Goal: Find specific page/section: Find specific page/section

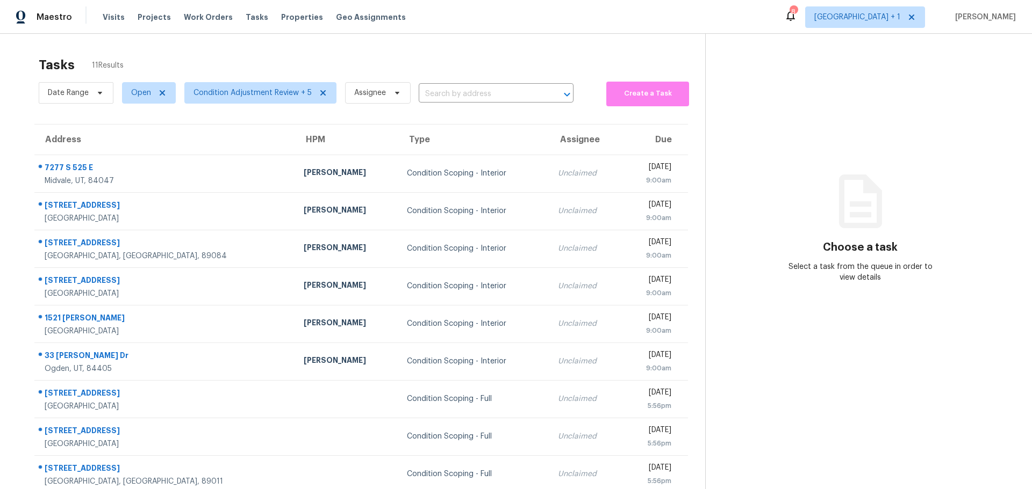
scroll to position [78, 0]
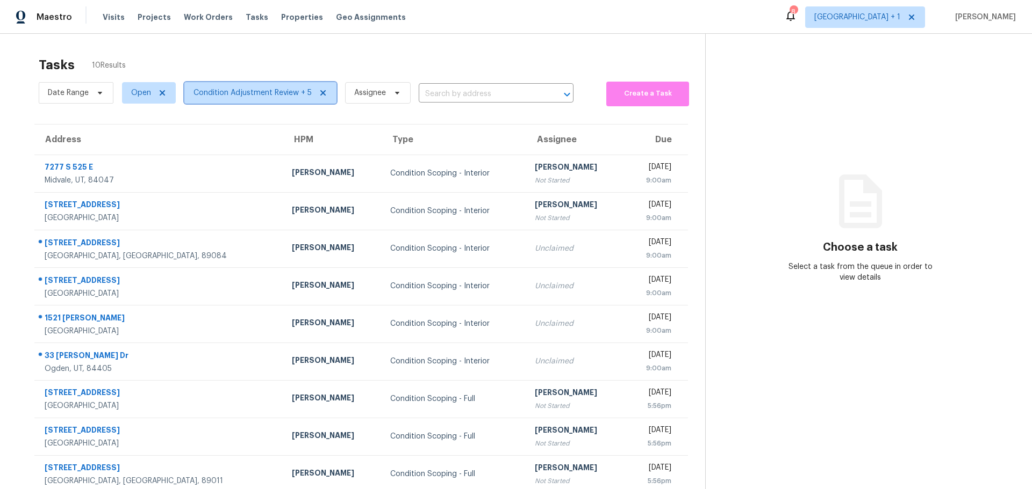
click at [276, 99] on span "Condition Adjustment Review + 5" at bounding box center [260, 92] width 152 height 21
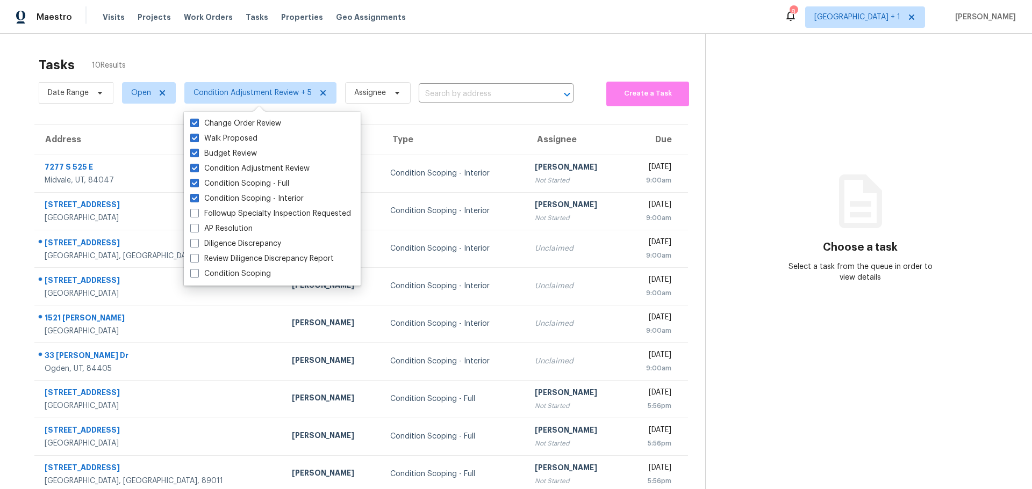
click at [397, 116] on section "Tasks 10 Results Date Range Open Condition Adjustment Review + 5 Assignee ​ Cre…" at bounding box center [361, 295] width 688 height 489
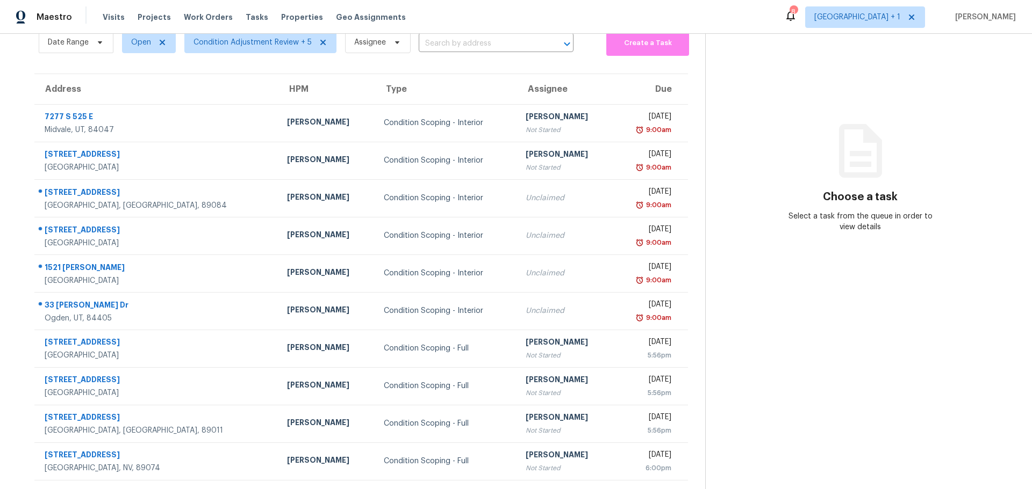
scroll to position [42, 0]
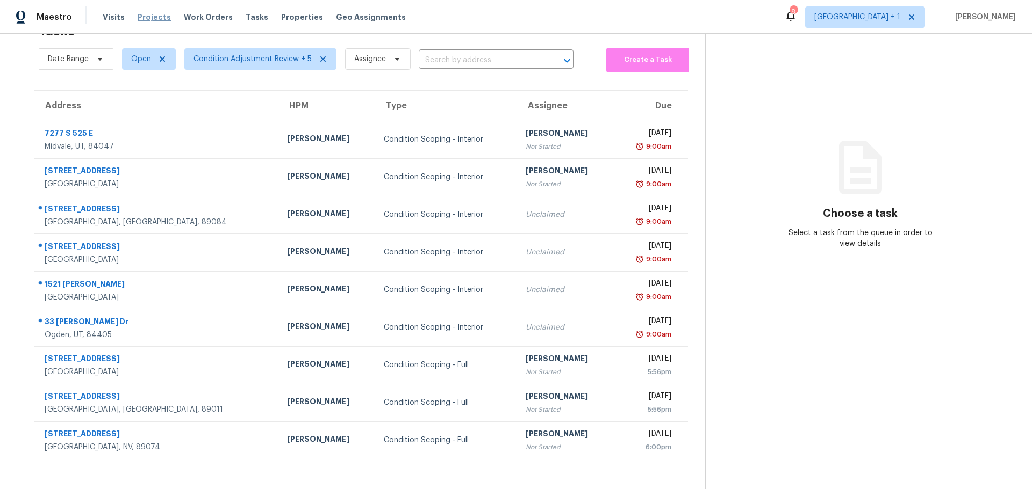
click at [149, 18] on span "Projects" at bounding box center [154, 17] width 33 height 11
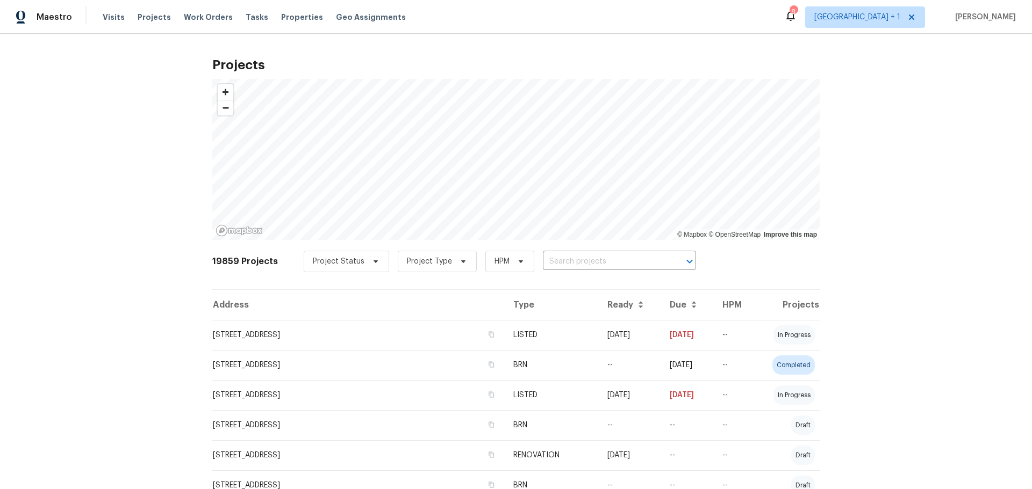
click at [287, 8] on div "Visits Projects Work Orders Tasks Properties Geo Assignments" at bounding box center [261, 16] width 316 height 21
click at [286, 14] on span "Properties" at bounding box center [302, 17] width 42 height 11
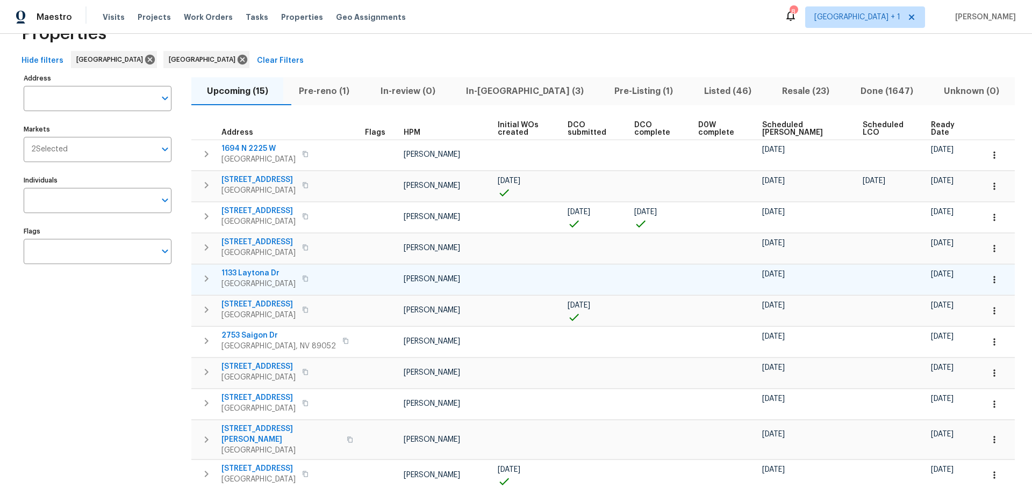
scroll to position [54, 0]
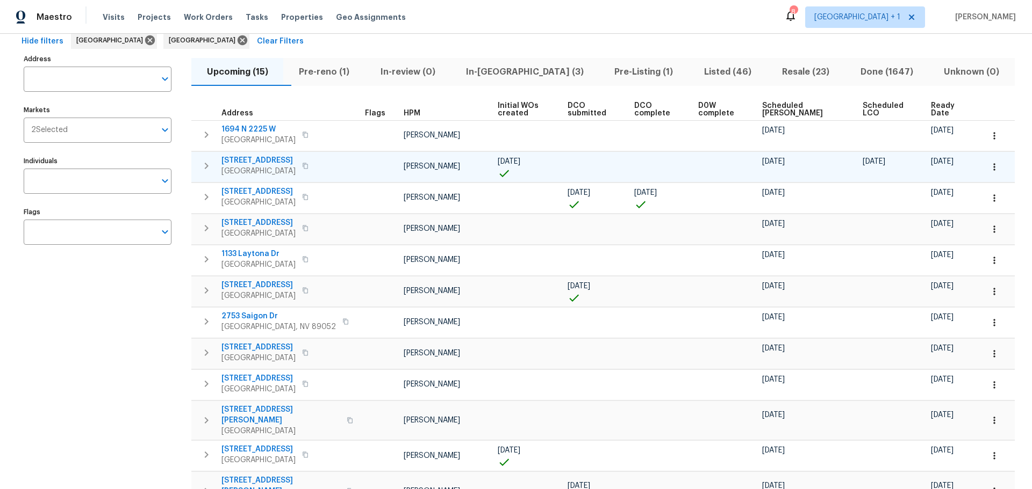
click at [392, 174] on td at bounding box center [380, 167] width 39 height 31
click at [259, 157] on span "9505 Delivery Ave" at bounding box center [258, 160] width 74 height 11
click at [308, 232] on icon "button" at bounding box center [305, 228] width 6 height 6
click at [265, 228] on span "3107 Atwater Dr" at bounding box center [258, 223] width 74 height 11
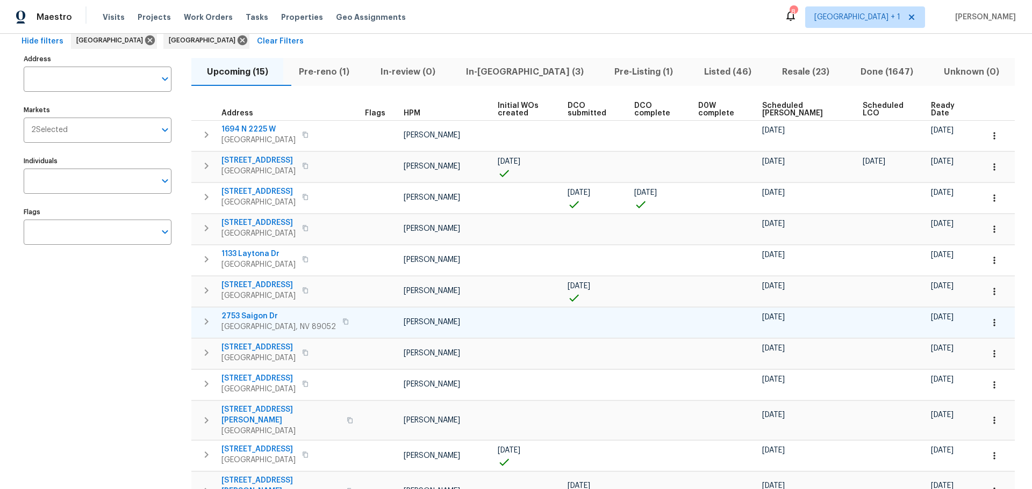
click at [268, 322] on span "2753 Saigon Dr" at bounding box center [278, 316] width 114 height 11
click at [989, 328] on icon "button" at bounding box center [994, 323] width 11 height 11
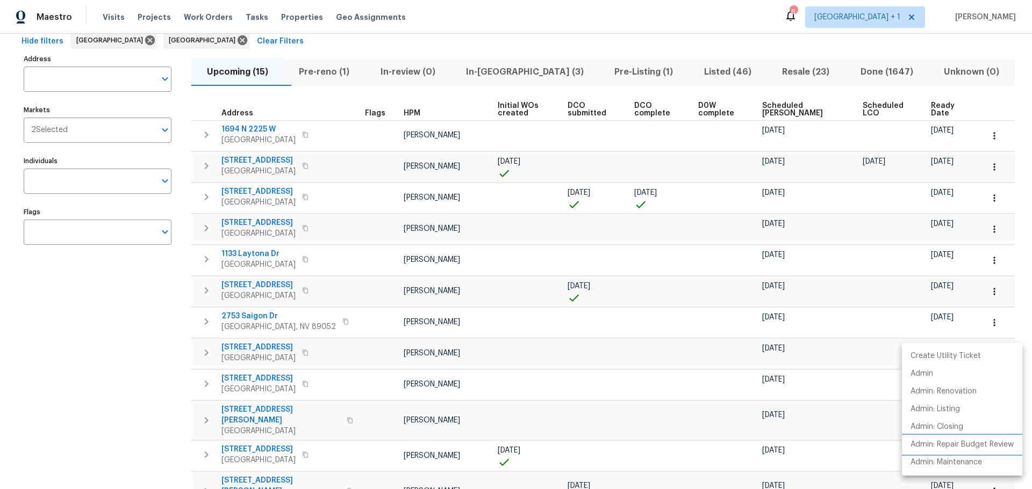
click at [959, 444] on p "Admin: Repair Budget Review" at bounding box center [961, 444] width 103 height 11
click at [262, 354] on div at bounding box center [516, 244] width 1032 height 489
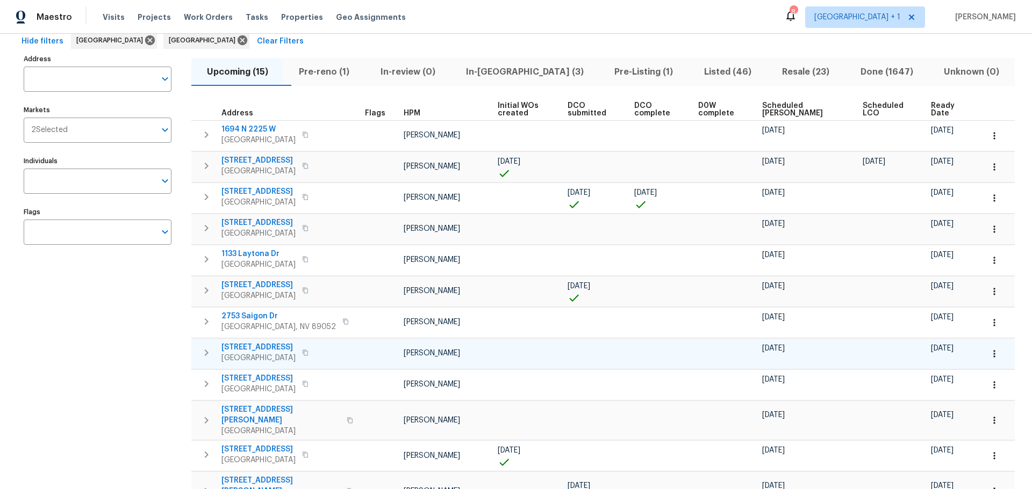
click at [276, 353] on span "6929 Cedar Basin Ave" at bounding box center [258, 347] width 74 height 11
click at [982, 361] on button "button" at bounding box center [994, 354] width 24 height 24
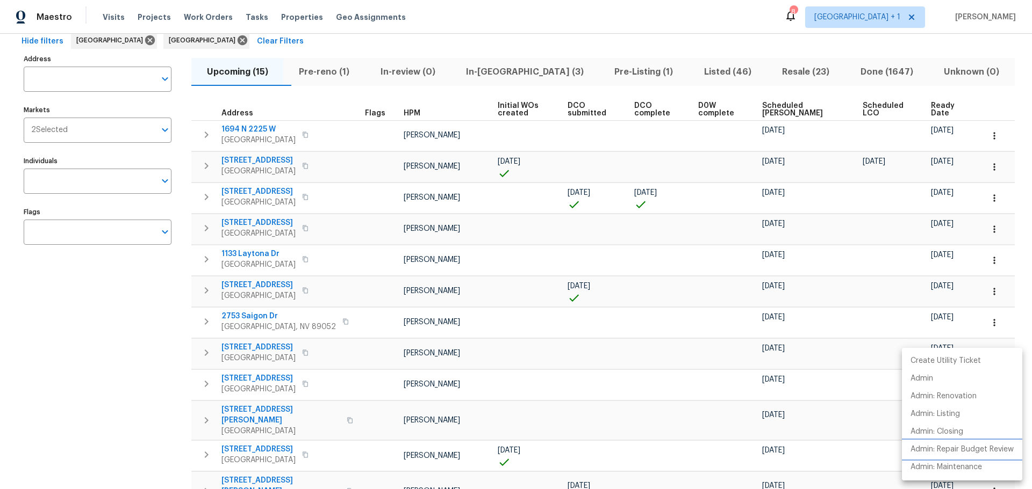
click at [955, 451] on p "Admin: Repair Budget Review" at bounding box center [961, 449] width 103 height 11
click at [258, 385] on div at bounding box center [516, 244] width 1032 height 489
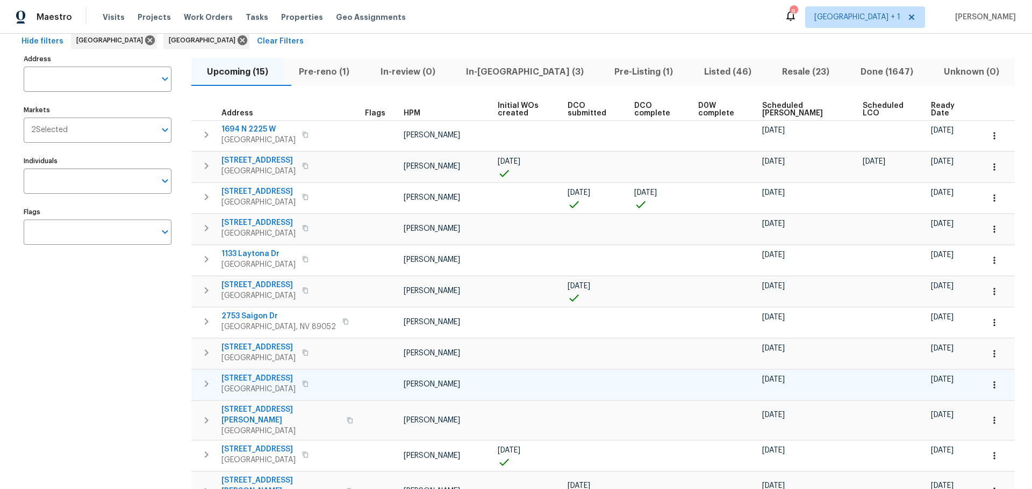
click at [260, 384] on span "1016 Hunters Ridge Way" at bounding box center [258, 378] width 74 height 11
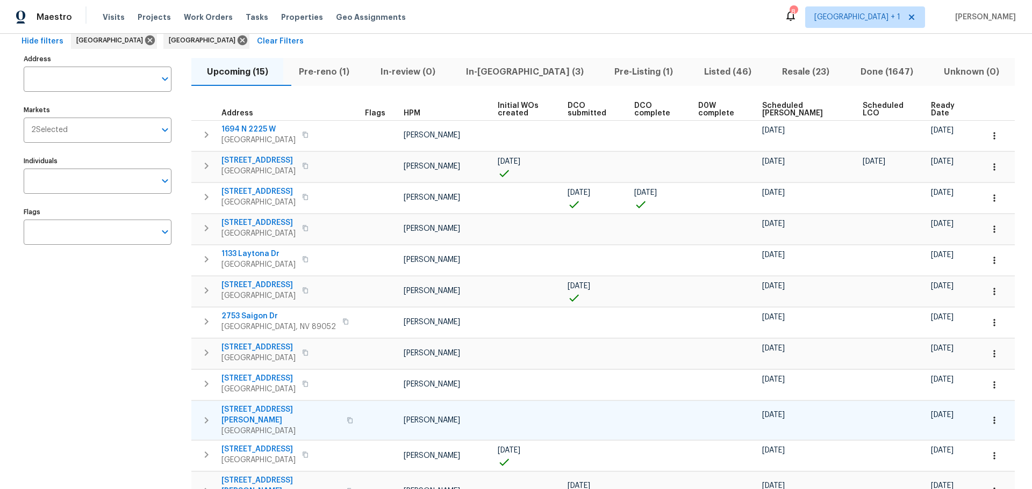
click at [255, 418] on span "6776 Alpine Brooks Ave" at bounding box center [280, 415] width 119 height 21
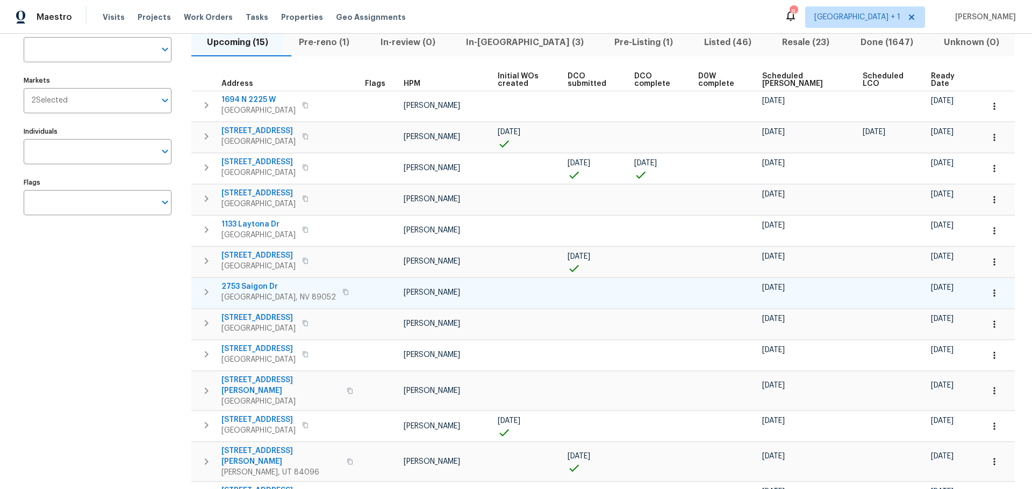
scroll to position [107, 0]
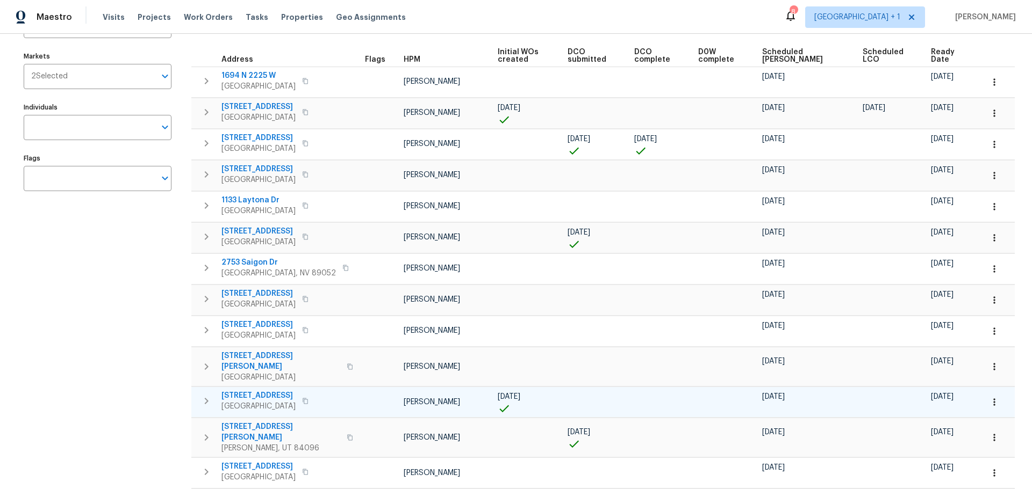
click at [262, 394] on span "9112 Harbor Wind Ave" at bounding box center [258, 396] width 74 height 11
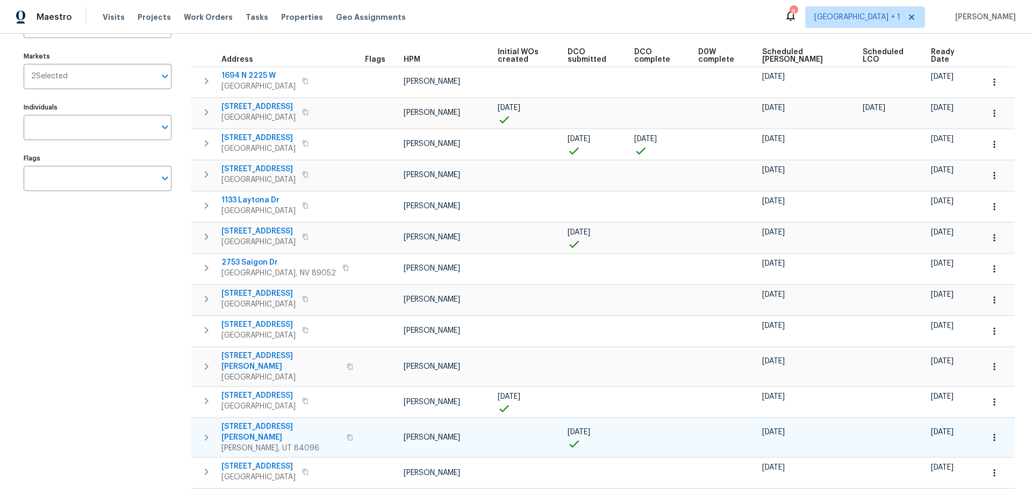
click at [279, 428] on span "14649 S Quiet Glen Dr" at bounding box center [280, 432] width 119 height 21
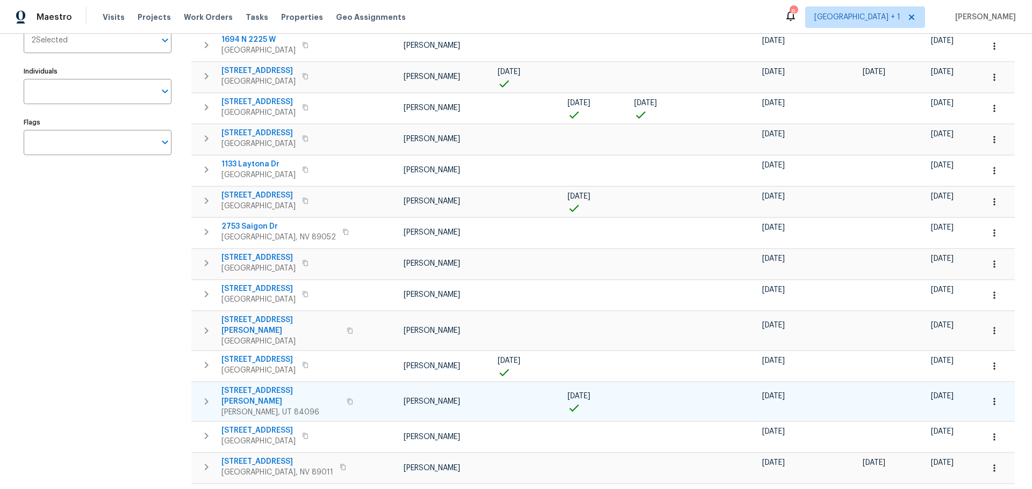
scroll to position [161, 0]
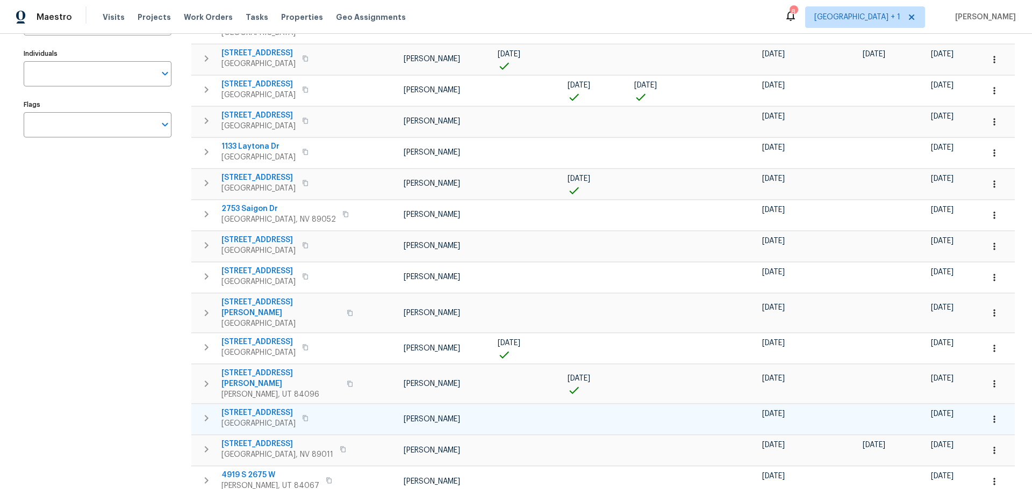
click at [259, 408] on span "4589 Spitfire St" at bounding box center [258, 413] width 74 height 11
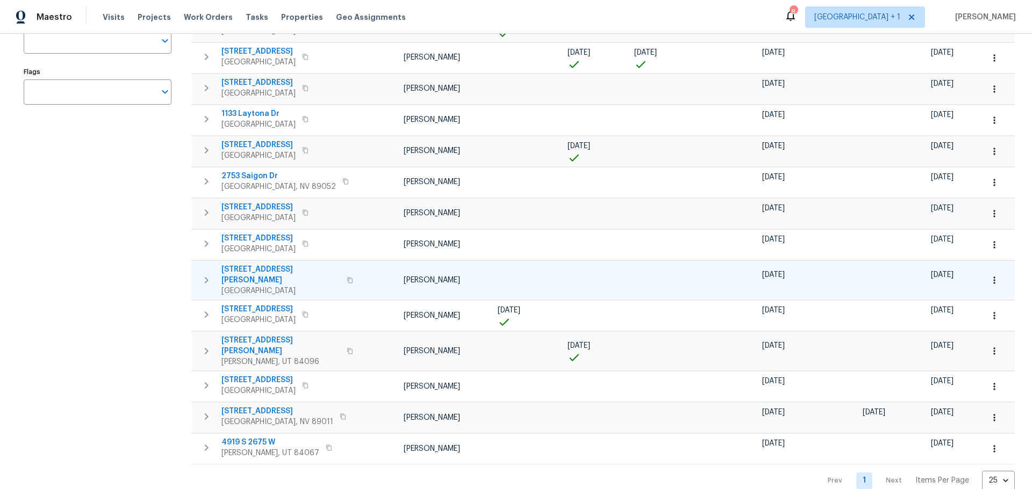
scroll to position [212, 0]
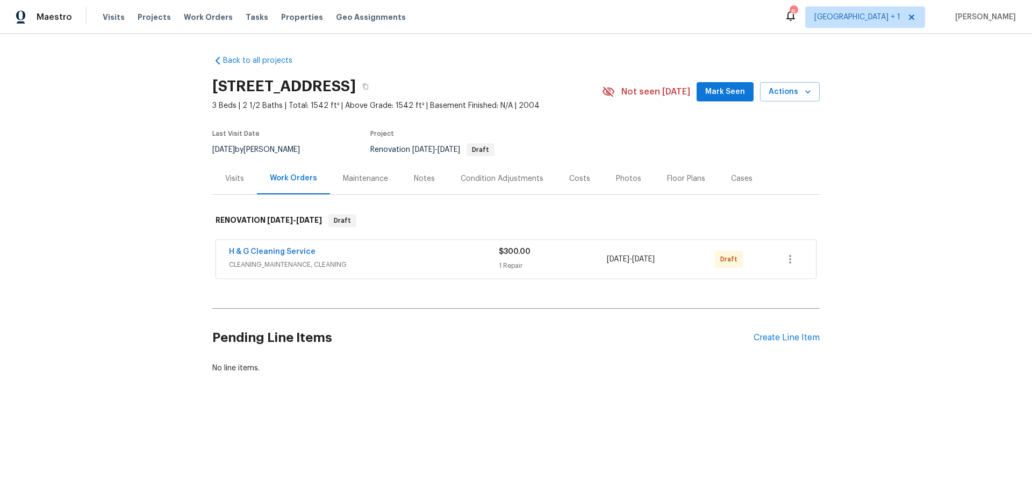
click at [514, 177] on div "Condition Adjustments" at bounding box center [501, 179] width 83 height 11
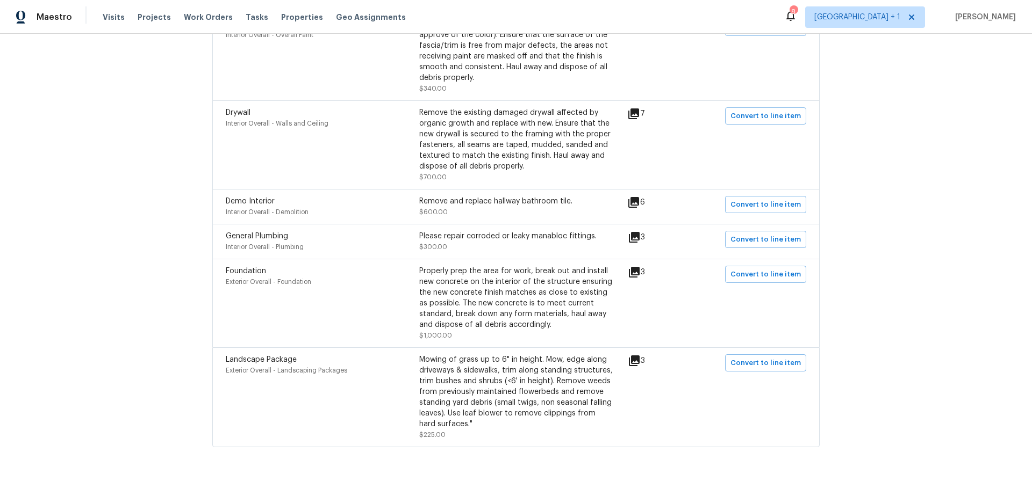
scroll to position [622, 0]
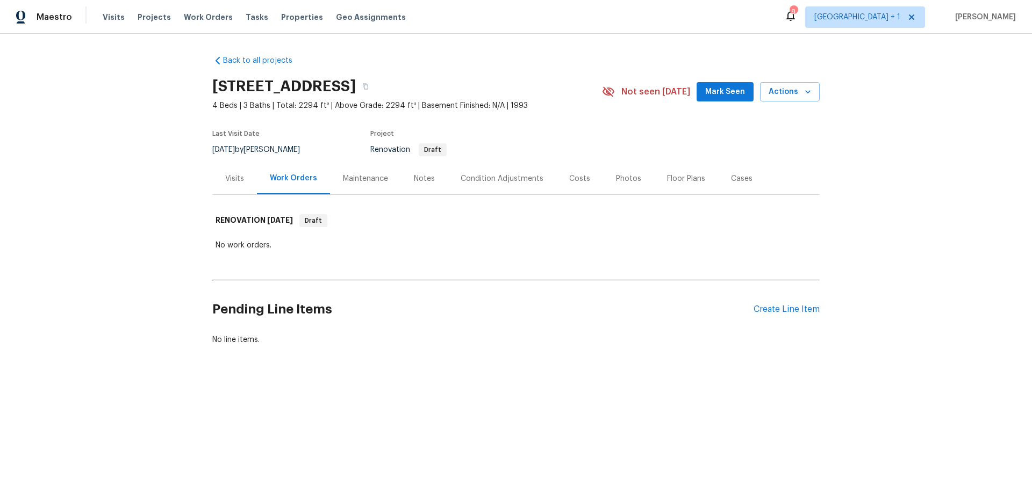
click at [500, 181] on div "Condition Adjustments" at bounding box center [501, 179] width 83 height 11
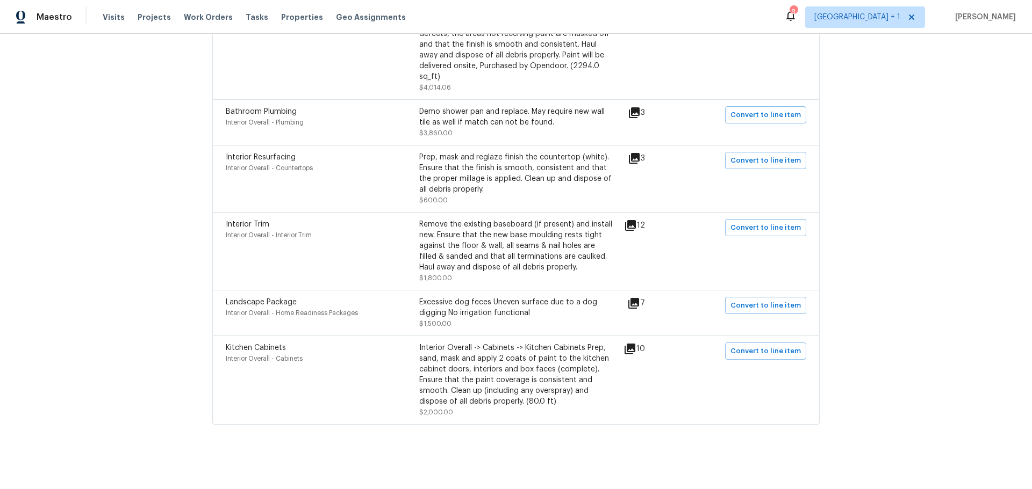
scroll to position [66, 0]
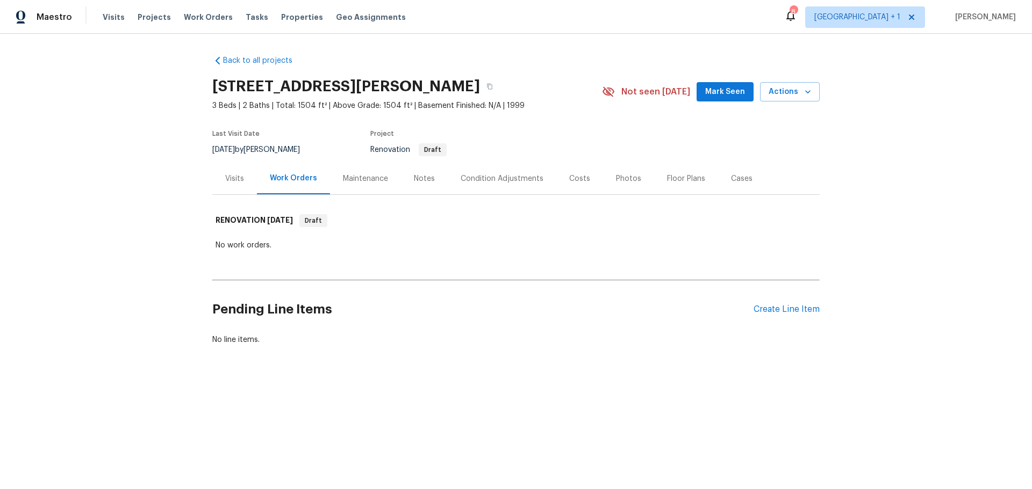
click at [501, 175] on div "Condition Adjustments" at bounding box center [501, 179] width 83 height 11
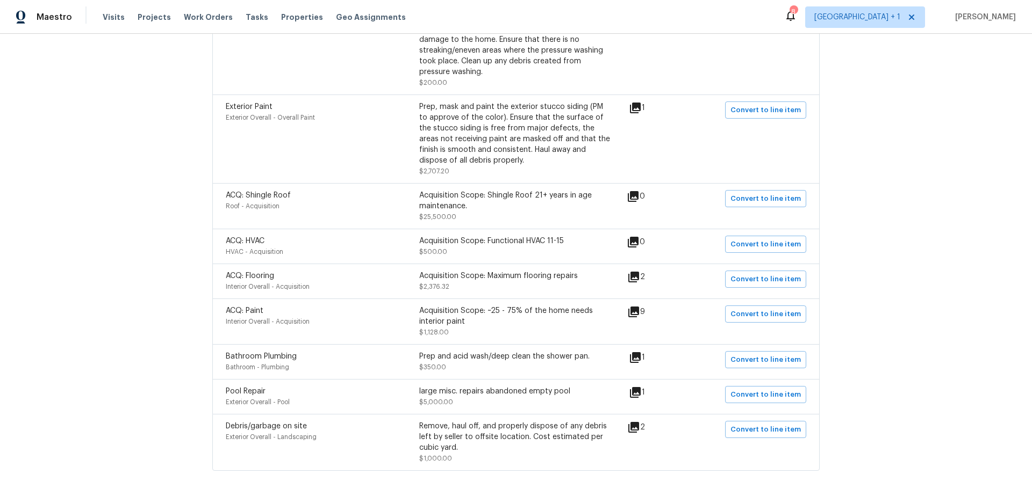
scroll to position [430, 0]
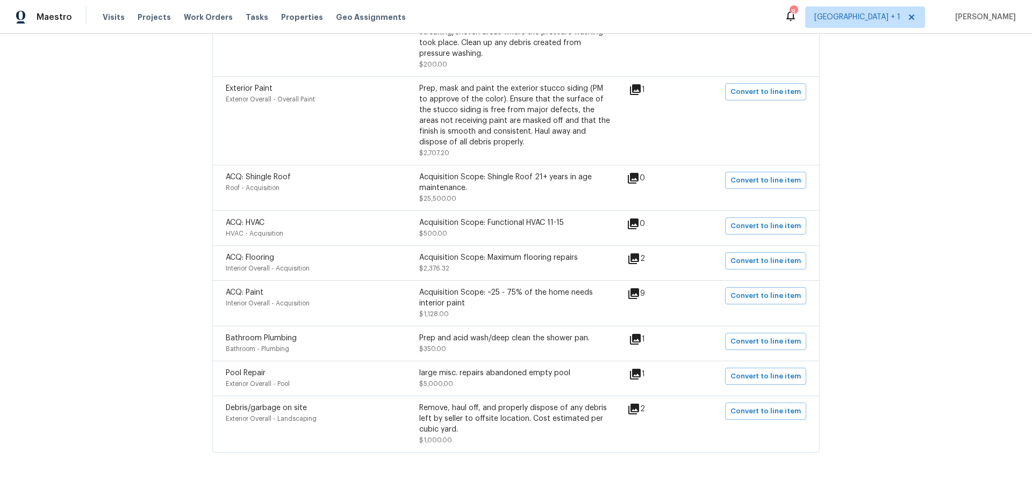
click at [637, 374] on icon at bounding box center [635, 374] width 11 height 11
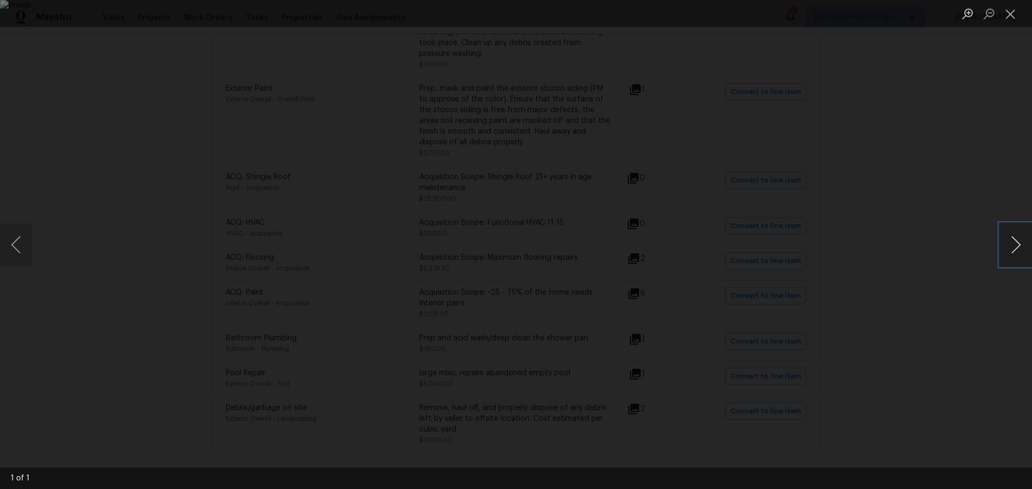
click at [1015, 248] on button "Next image" at bounding box center [1015, 245] width 32 height 43
click at [11, 238] on button "Previous image" at bounding box center [16, 245] width 32 height 43
click at [1007, 18] on button "Close lightbox" at bounding box center [1009, 13] width 21 height 19
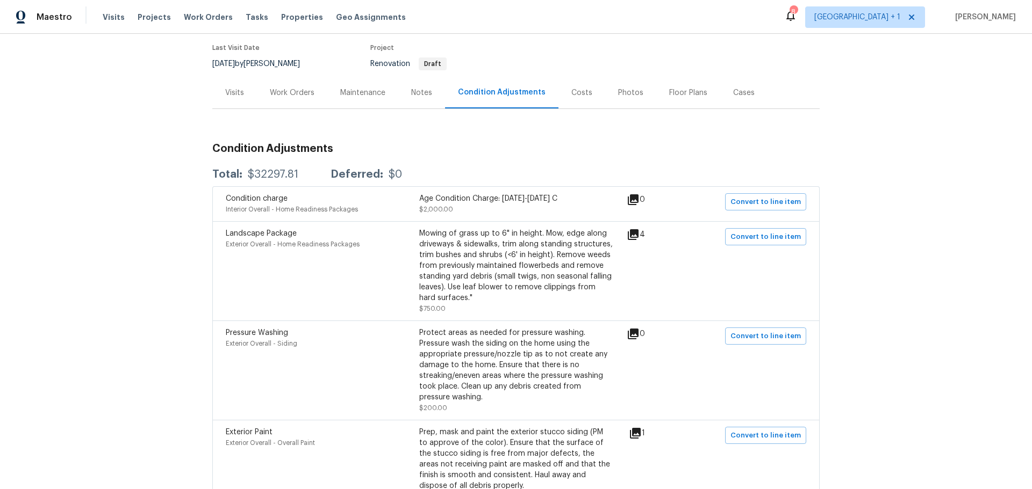
scroll to position [0, 0]
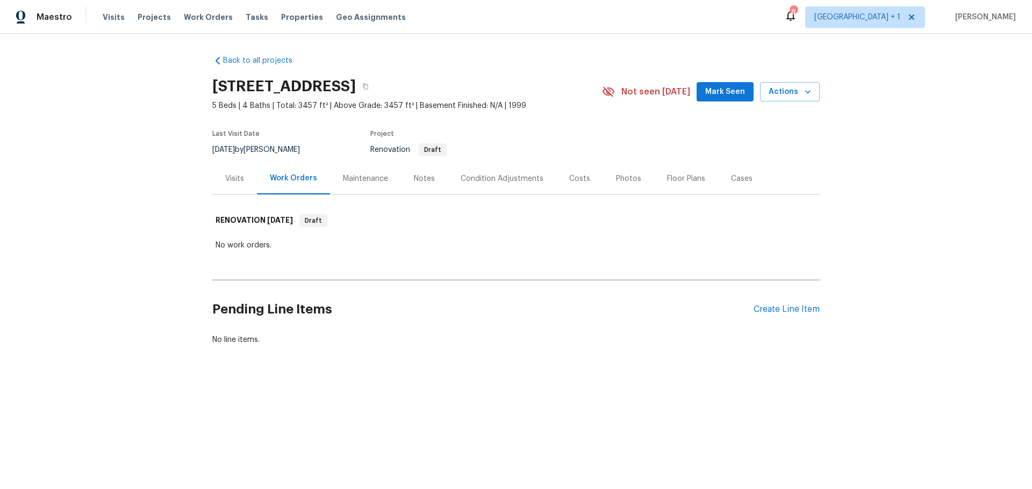
click at [474, 181] on div "Condition Adjustments" at bounding box center [501, 179] width 83 height 11
click at [502, 180] on div "Condition Adjustments" at bounding box center [501, 179] width 83 height 11
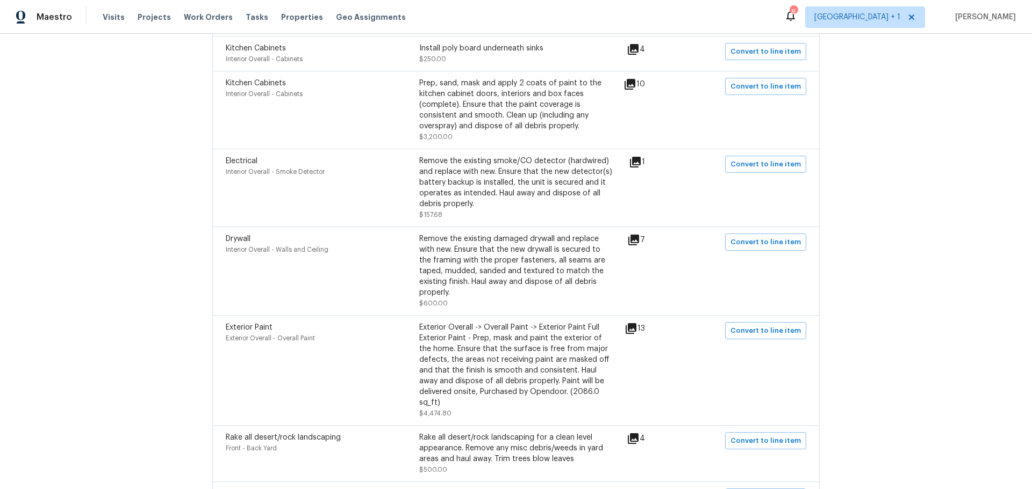
scroll to position [591, 0]
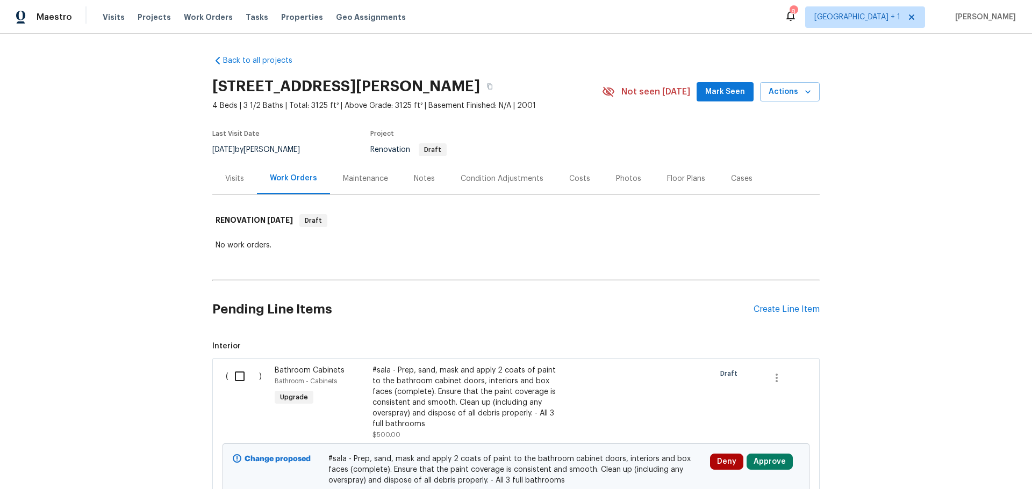
click at [477, 177] on div "Condition Adjustments" at bounding box center [501, 179] width 83 height 11
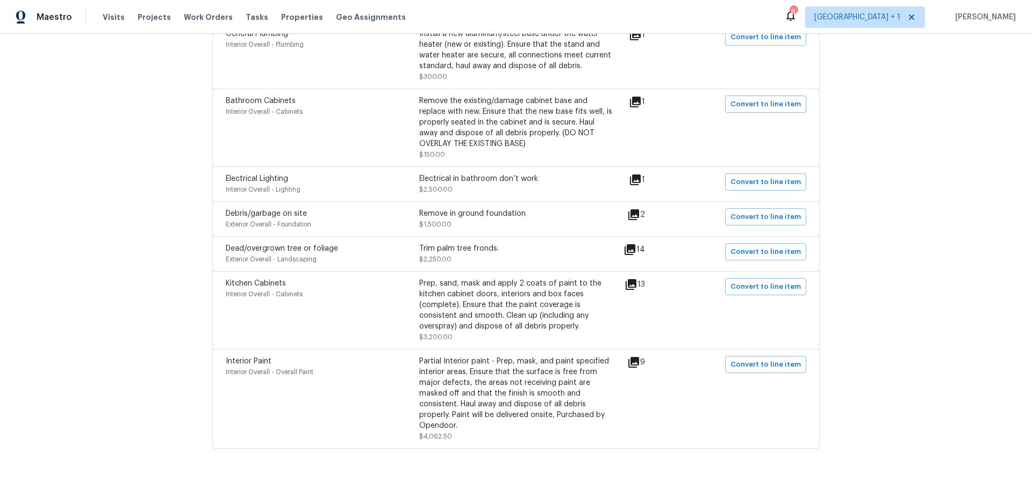
scroll to position [645, 0]
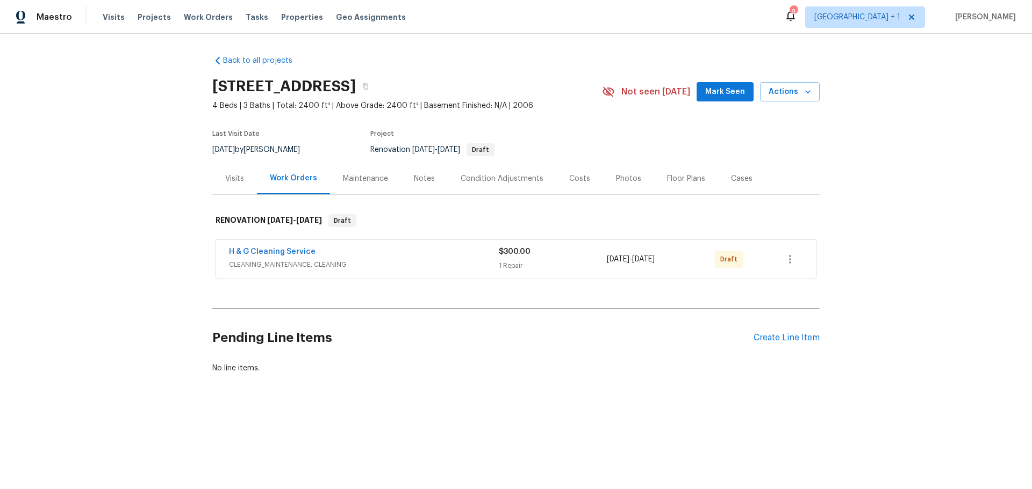
click at [497, 176] on div "Condition Adjustments" at bounding box center [501, 179] width 83 height 11
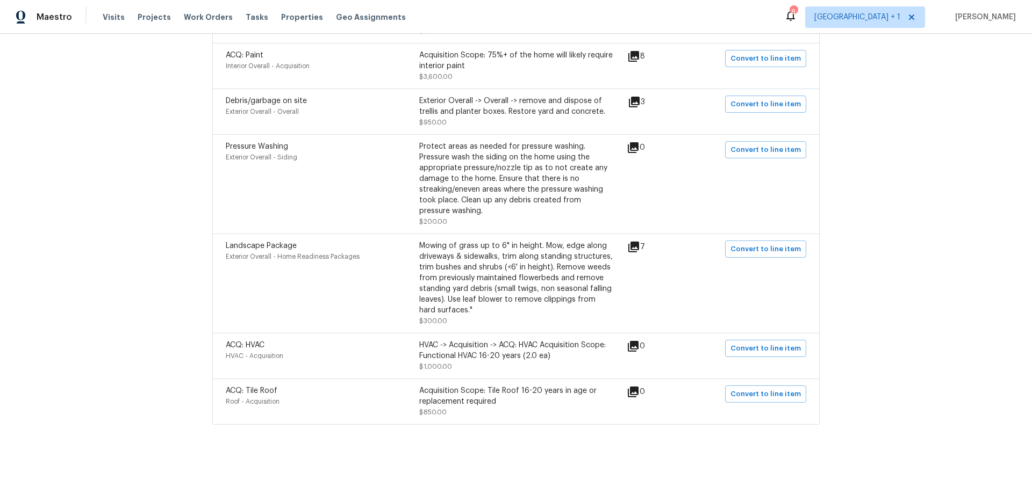
scroll to position [751, 0]
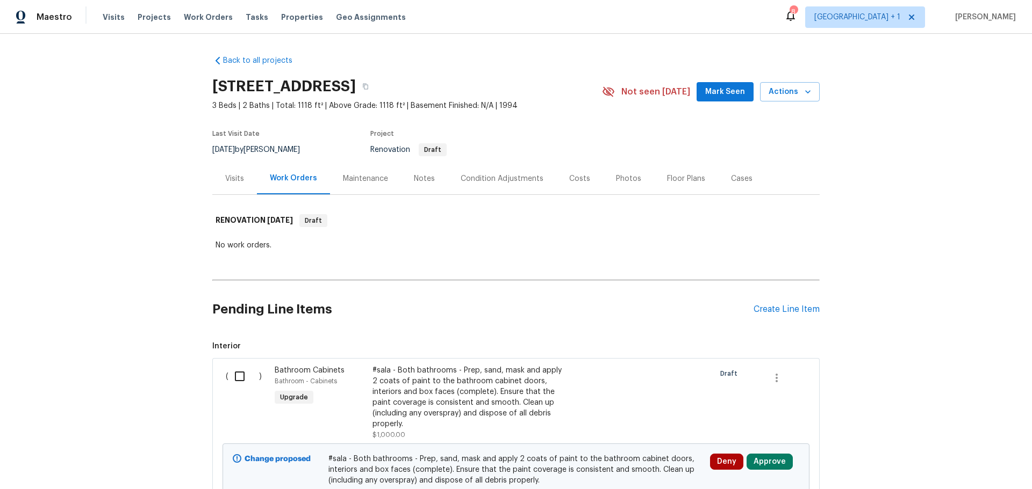
click at [478, 177] on div "Condition Adjustments" at bounding box center [501, 179] width 83 height 11
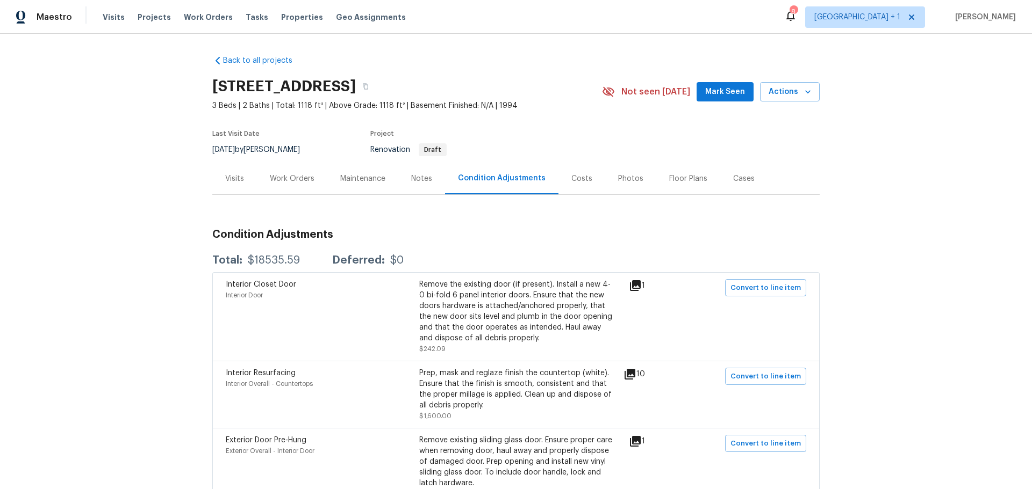
click at [575, 178] on div "Costs" at bounding box center [581, 179] width 21 height 11
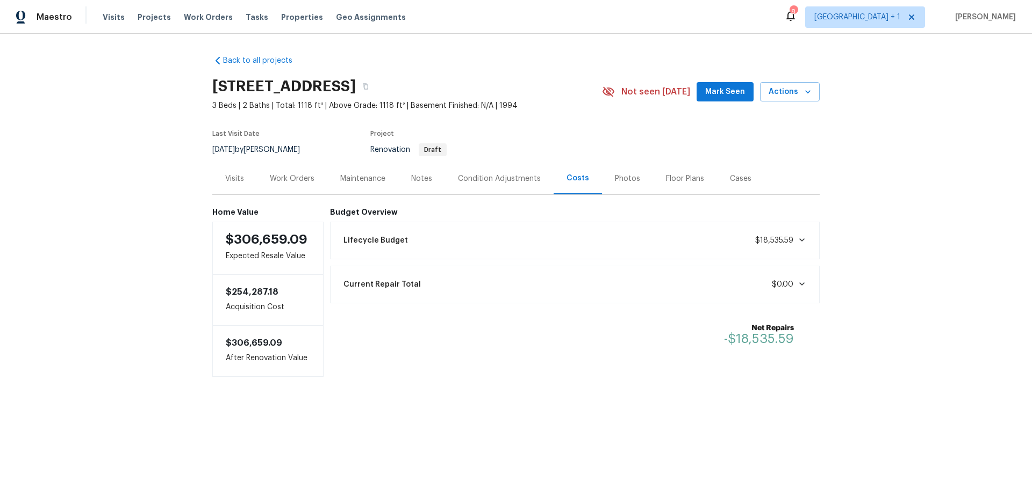
click at [418, 175] on div "Notes" at bounding box center [421, 179] width 21 height 11
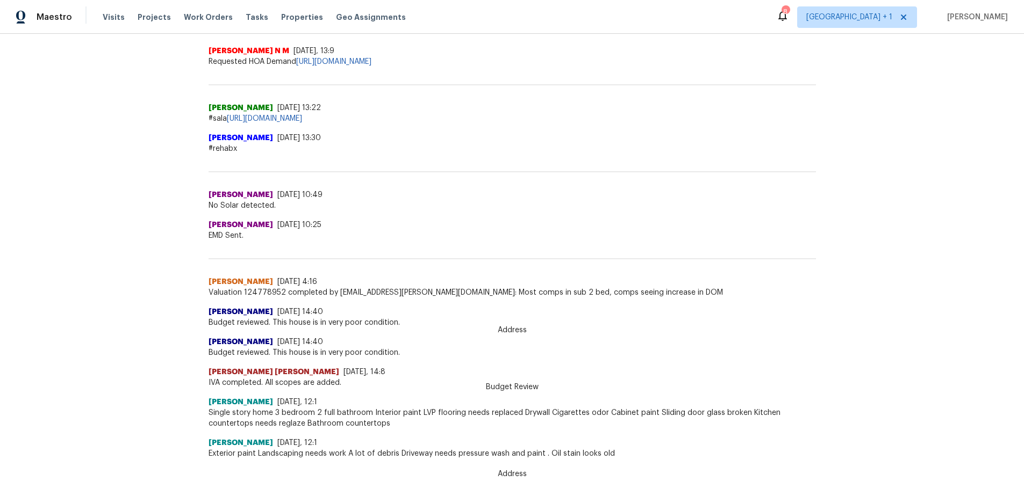
scroll to position [345, 0]
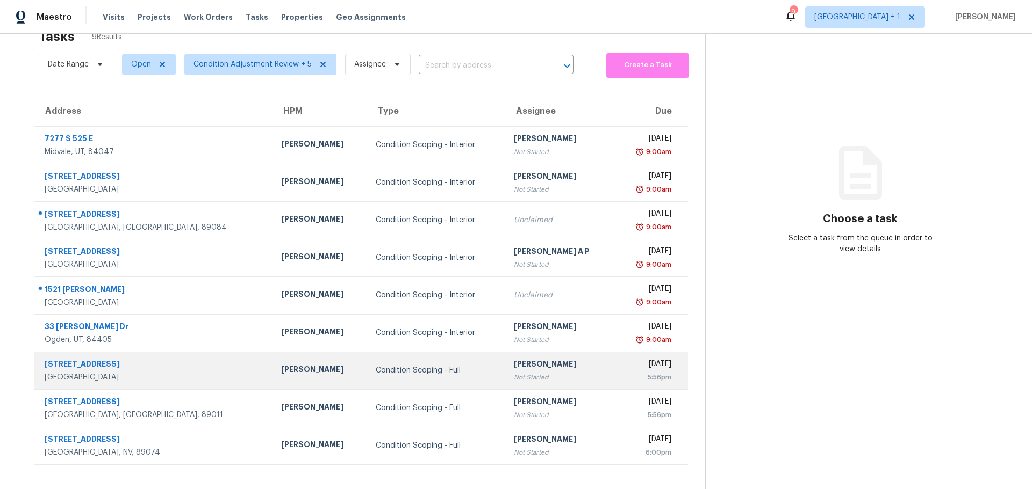
scroll to position [42, 0]
